Goal: Communication & Community: Answer question/provide support

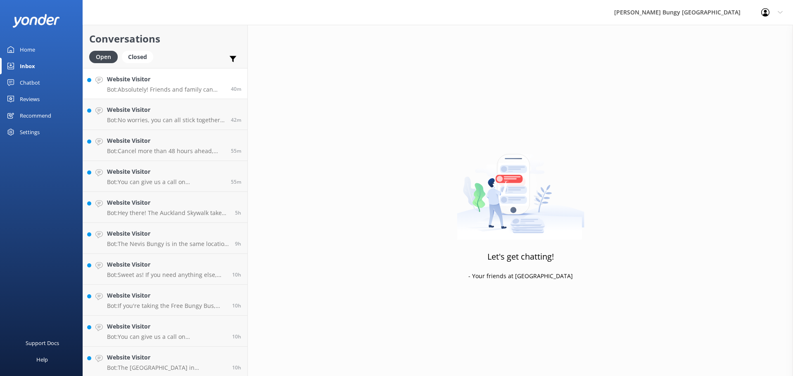
click at [149, 80] on h4 "Website Visitor" at bounding box center [166, 79] width 118 height 9
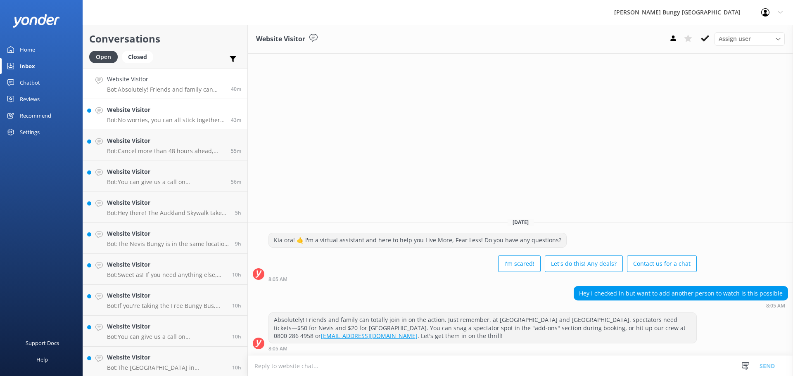
click at [225, 115] on div "43m" at bounding box center [233, 114] width 17 height 18
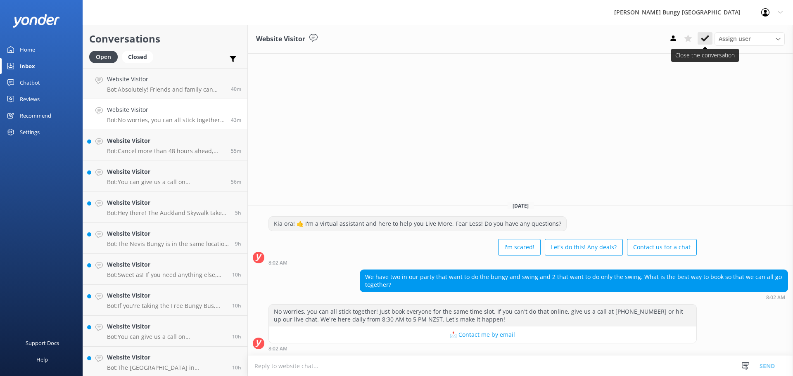
click at [706, 43] on button at bounding box center [705, 38] width 15 height 12
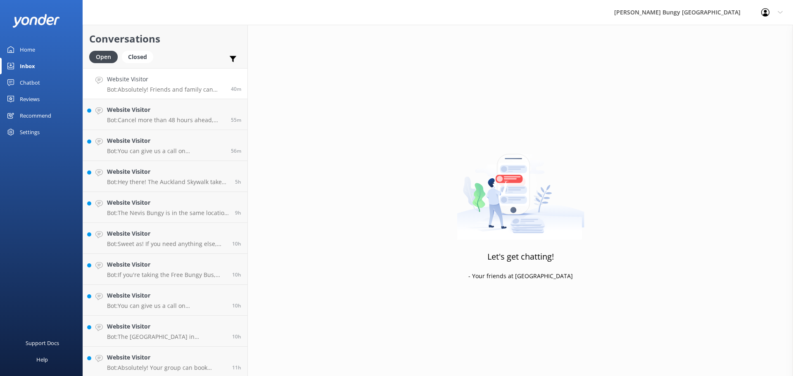
click at [189, 83] on h4 "Website Visitor" at bounding box center [166, 79] width 118 height 9
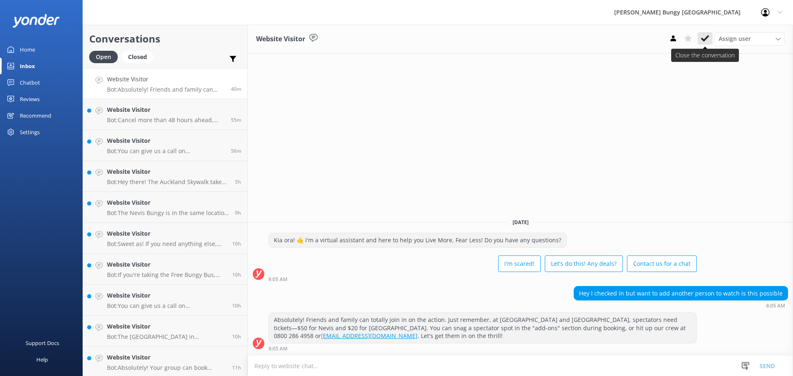
click at [710, 38] on button at bounding box center [705, 38] width 15 height 12
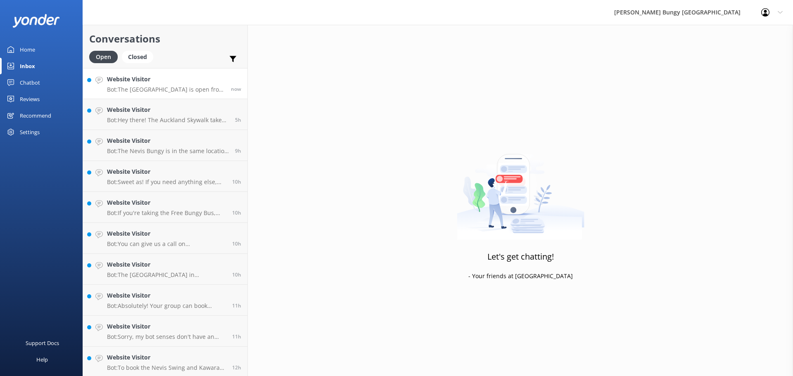
click at [136, 80] on h4 "Website Visitor" at bounding box center [166, 79] width 118 height 9
